Goal: Task Accomplishment & Management: Use online tool/utility

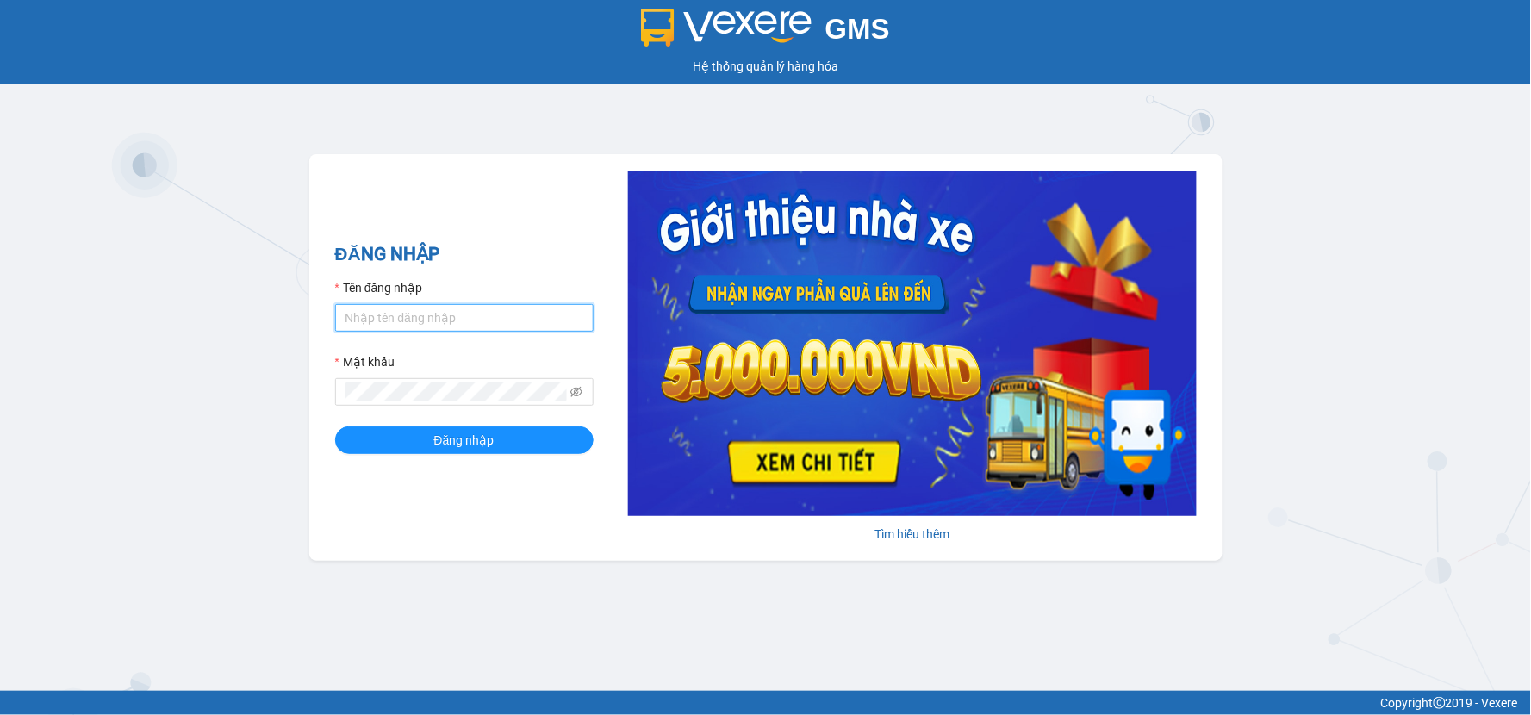
type input "ngantramhang.ttt"
click at [500, 326] on input "ngantramhang.ttt" at bounding box center [464, 318] width 258 height 28
type input "p"
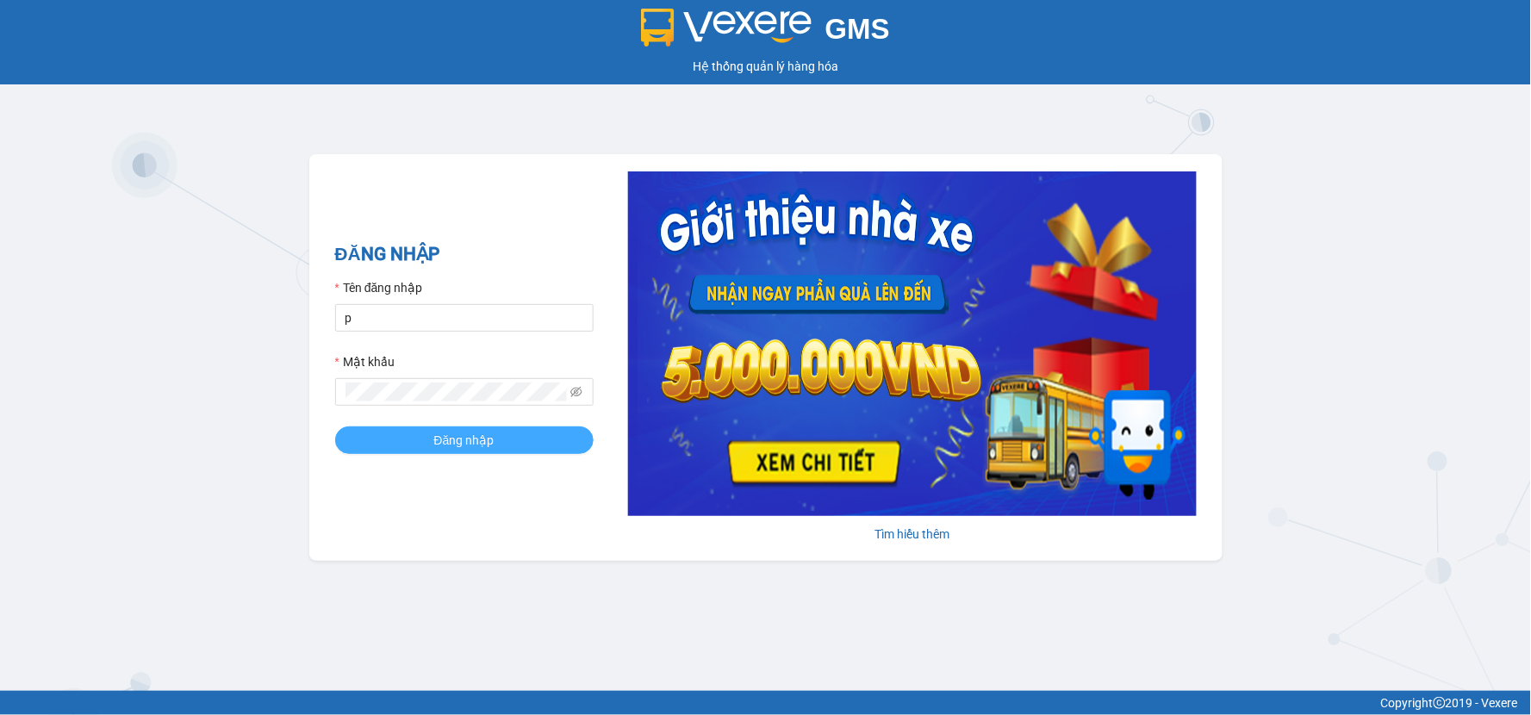
click at [436, 448] on span "Đăng nhập" at bounding box center [464, 440] width 60 height 19
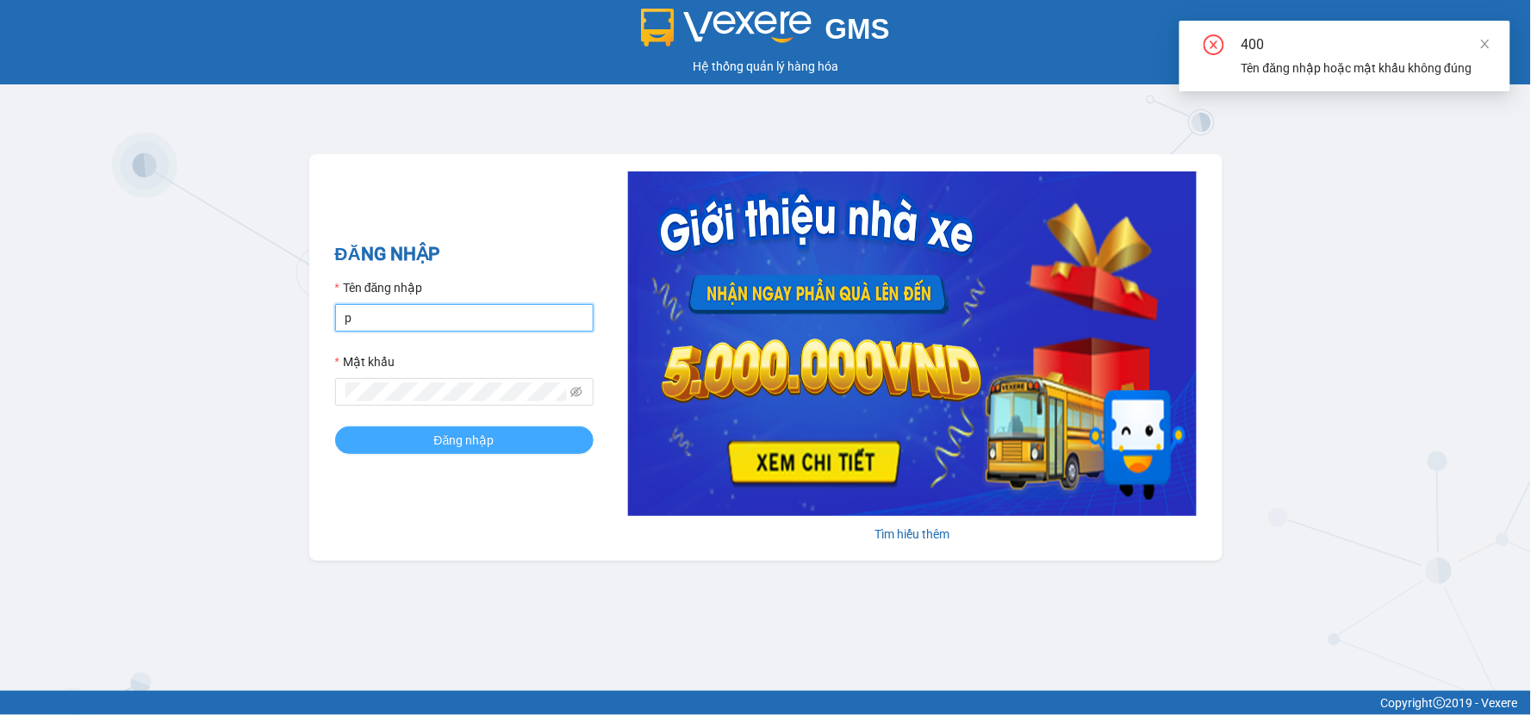
type input "phansgg.ttt"
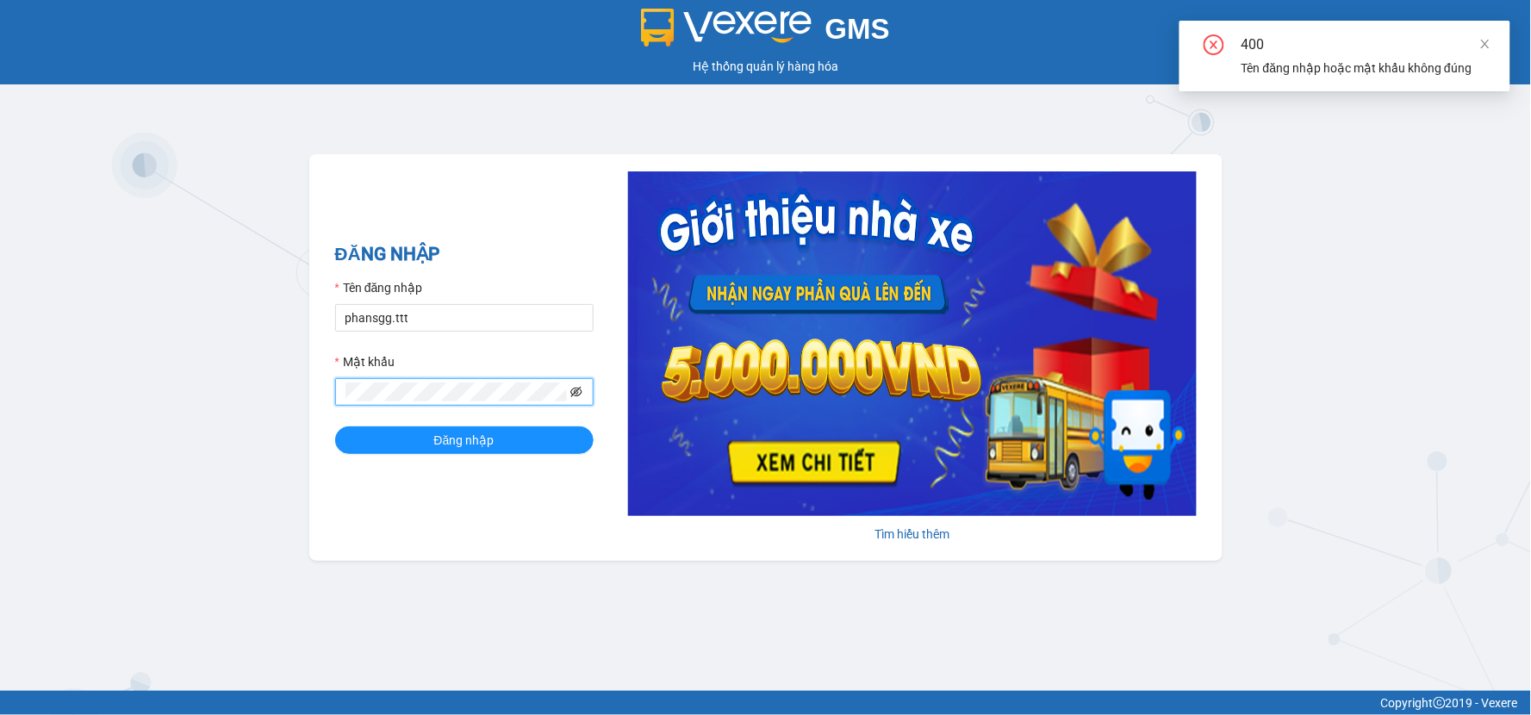
click at [581, 392] on icon "eye-invisible" at bounding box center [576, 392] width 12 height 12
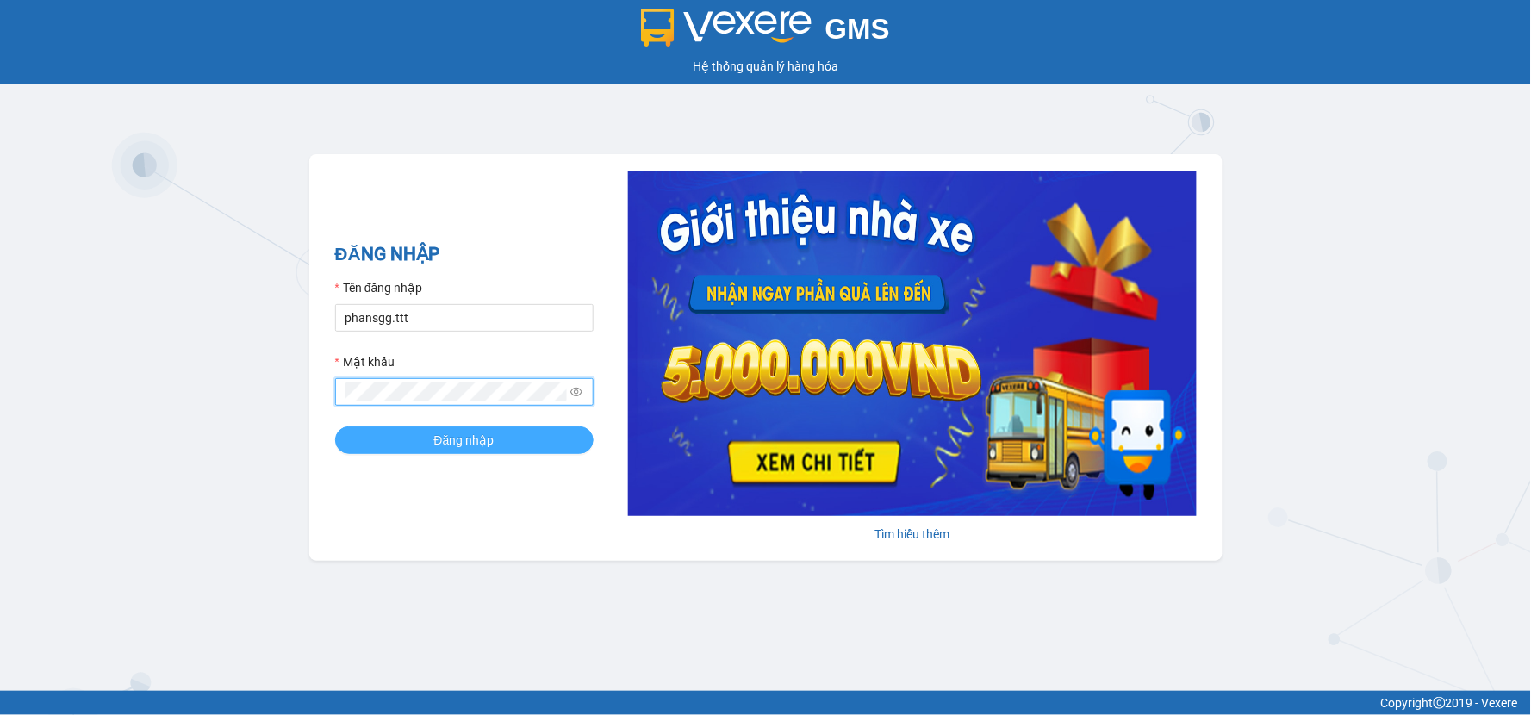
click at [503, 438] on button "Đăng nhập" at bounding box center [464, 440] width 258 height 28
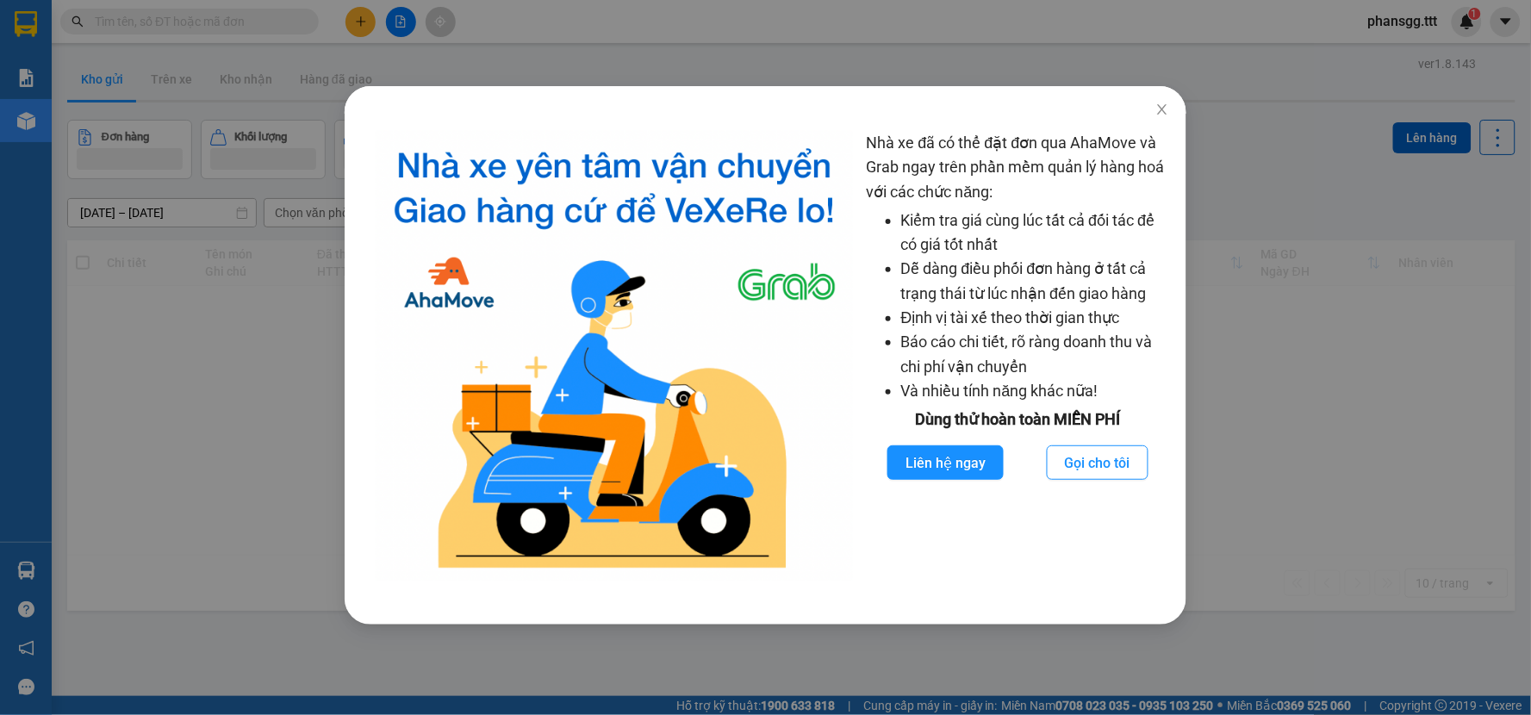
drag, startPoint x: 252, startPoint y: 432, endPoint x: 231, endPoint y: 427, distance: 21.1
click at [247, 431] on div "Nhà xe đã có thể đặt đơn qua AhaMove và Grab ngay trên phần mềm quản lý hàng ho…" at bounding box center [765, 357] width 1531 height 715
